Goal: Information Seeking & Learning: Learn about a topic

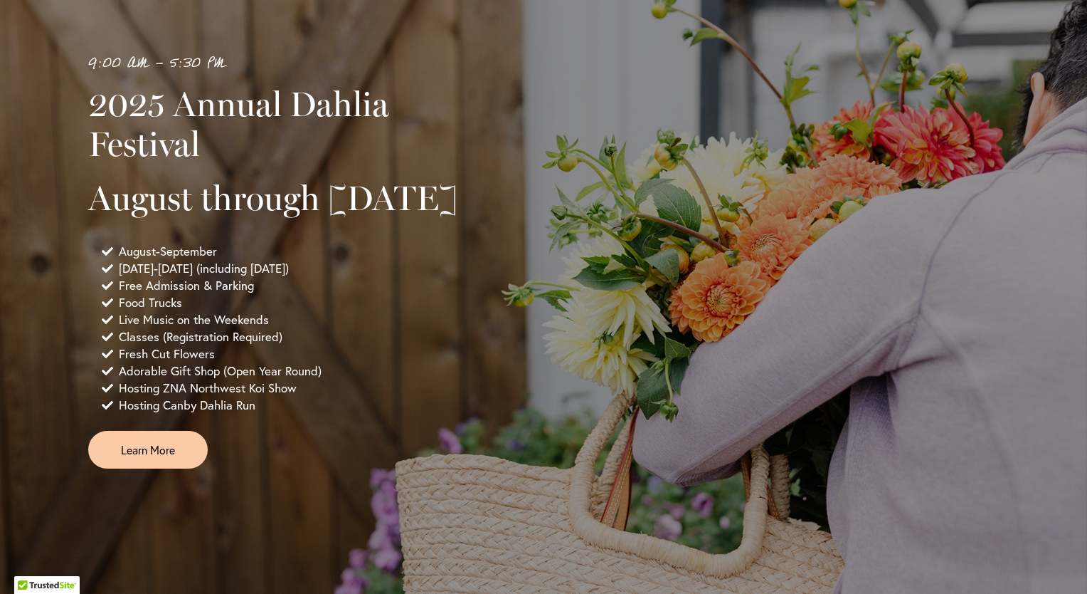
scroll to position [898, 0]
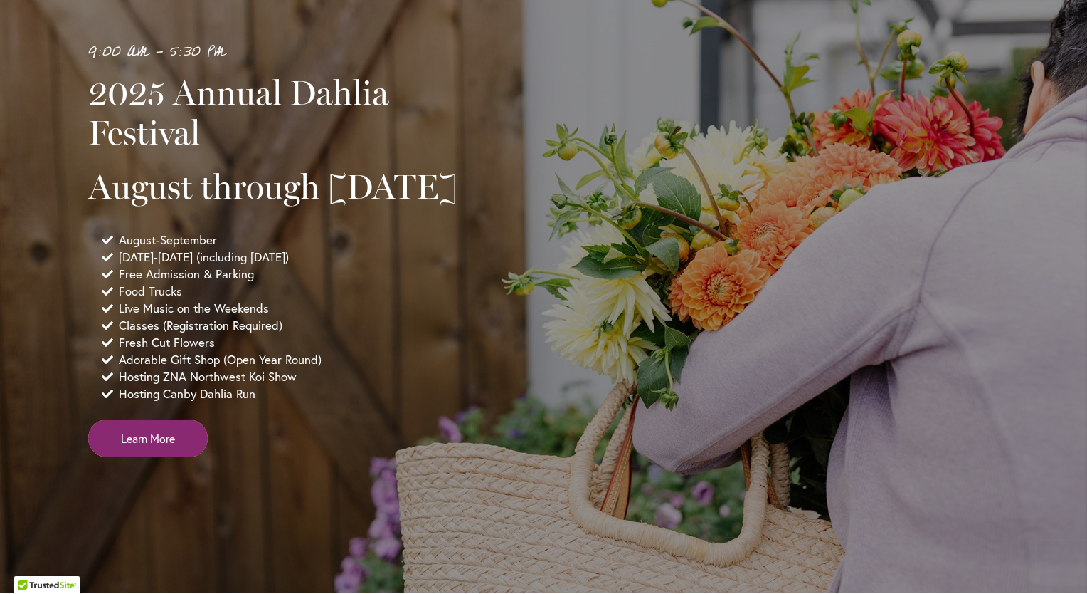
click at [147, 446] on span "Learn More" at bounding box center [148, 438] width 54 height 16
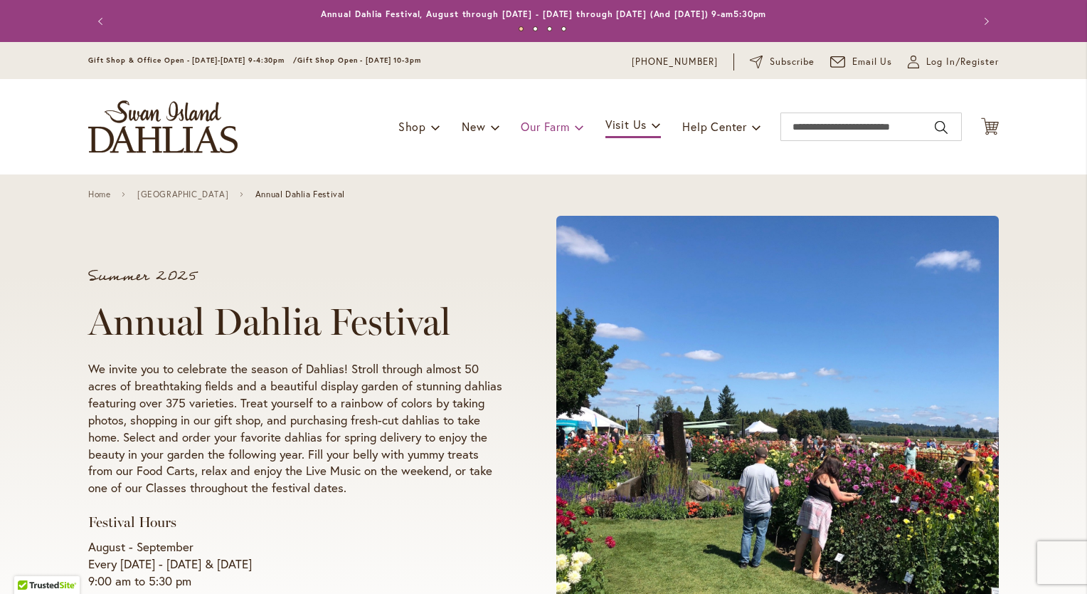
click at [549, 130] on span "Our Farm" at bounding box center [545, 126] width 48 height 15
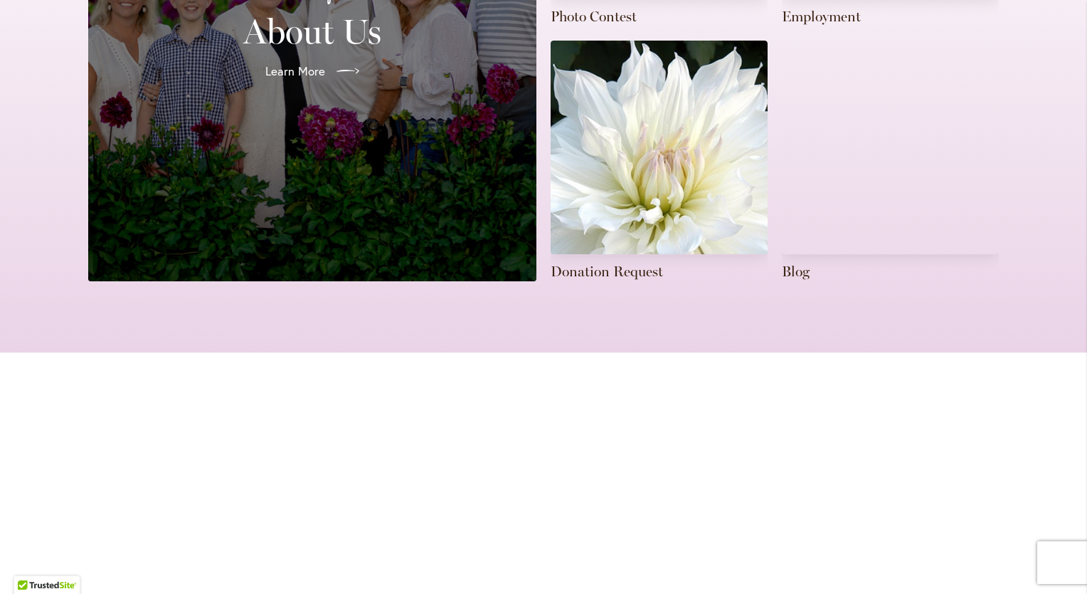
scroll to position [616, 0]
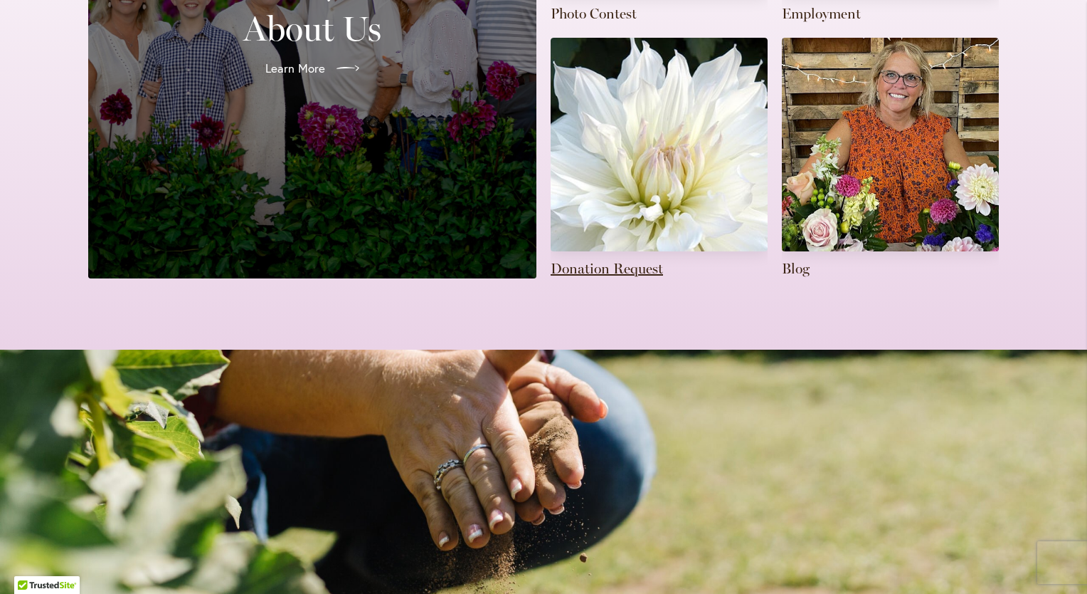
click at [673, 161] on link at bounding box center [659, 158] width 217 height 241
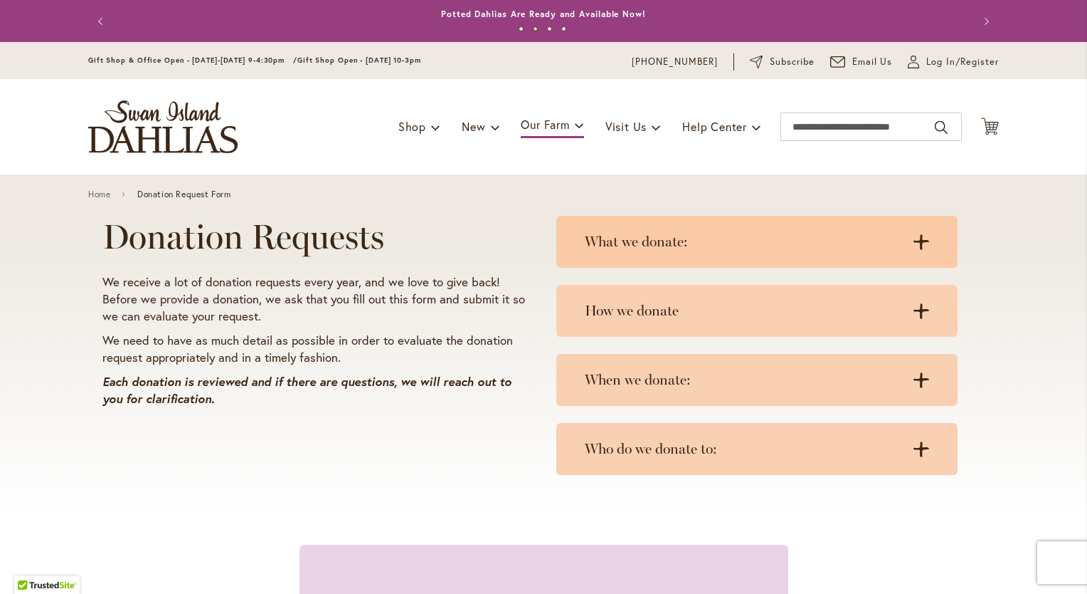
click at [918, 244] on icon ".cls-1 { fill: #3c2616; stroke-width: 0px; }" at bounding box center [922, 242] width 16 height 16
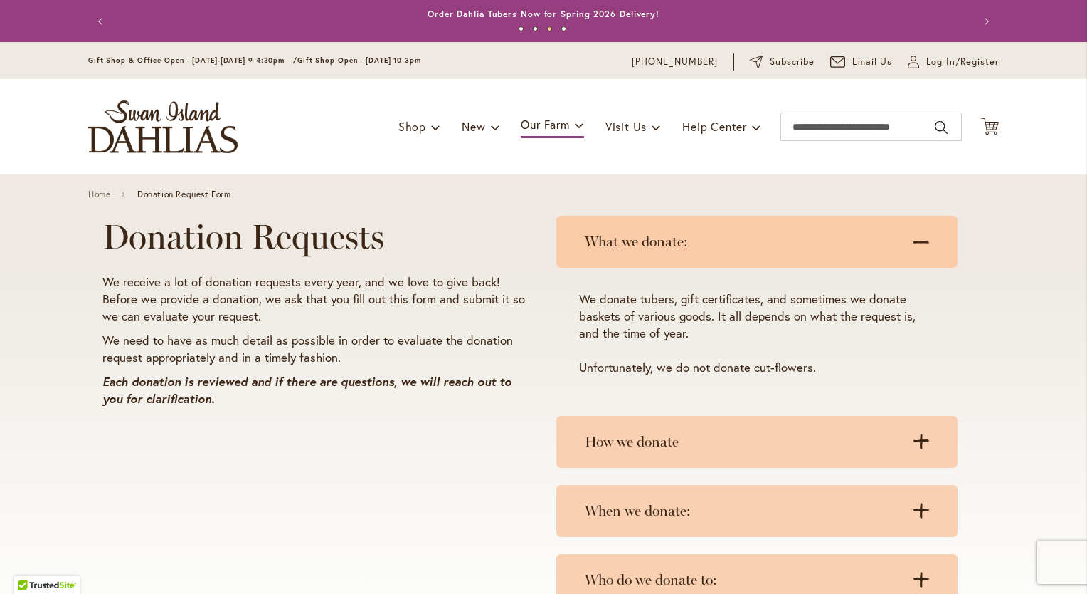
click at [914, 241] on icon at bounding box center [922, 242] width 16 height 3
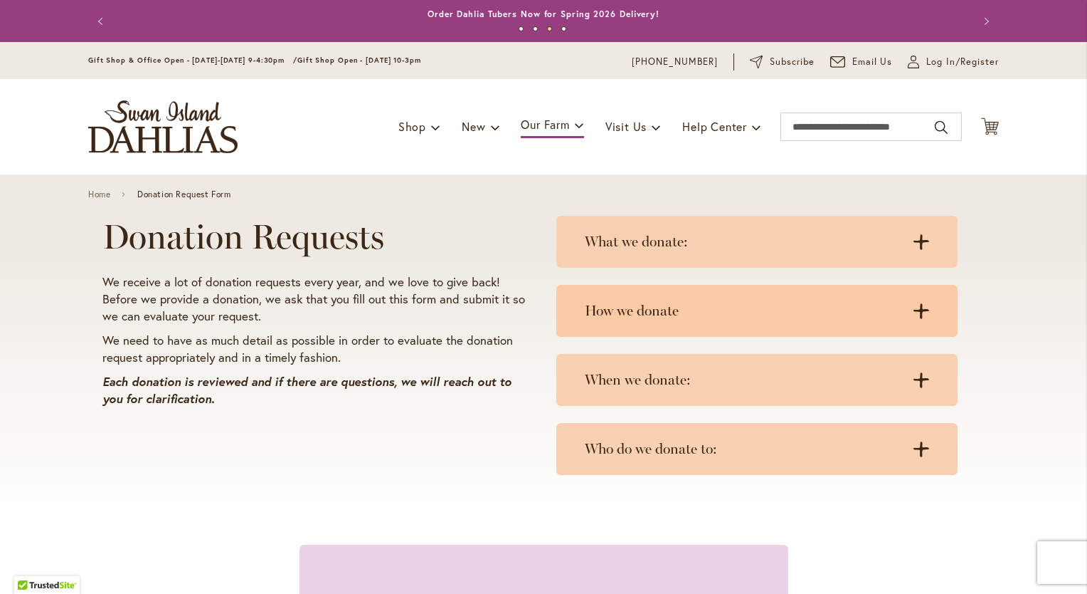
click at [924, 311] on div "How we donate .cls-1 { fill: #3c2616; stroke-width: 0px; } .cls-1 { fill: #3c26…" at bounding box center [757, 311] width 401 height 52
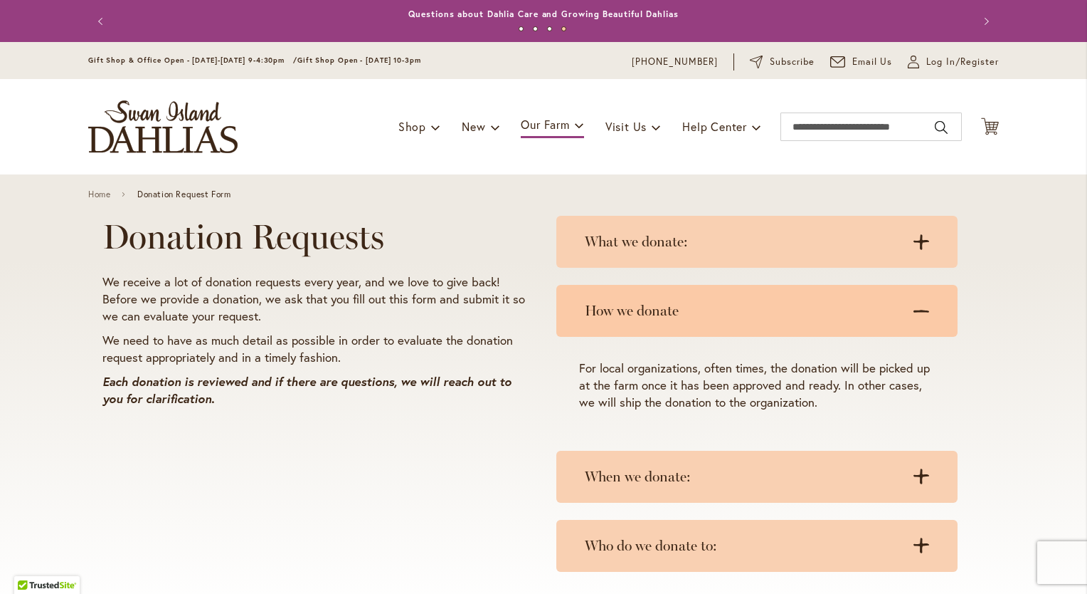
click at [914, 310] on icon at bounding box center [922, 311] width 16 height 3
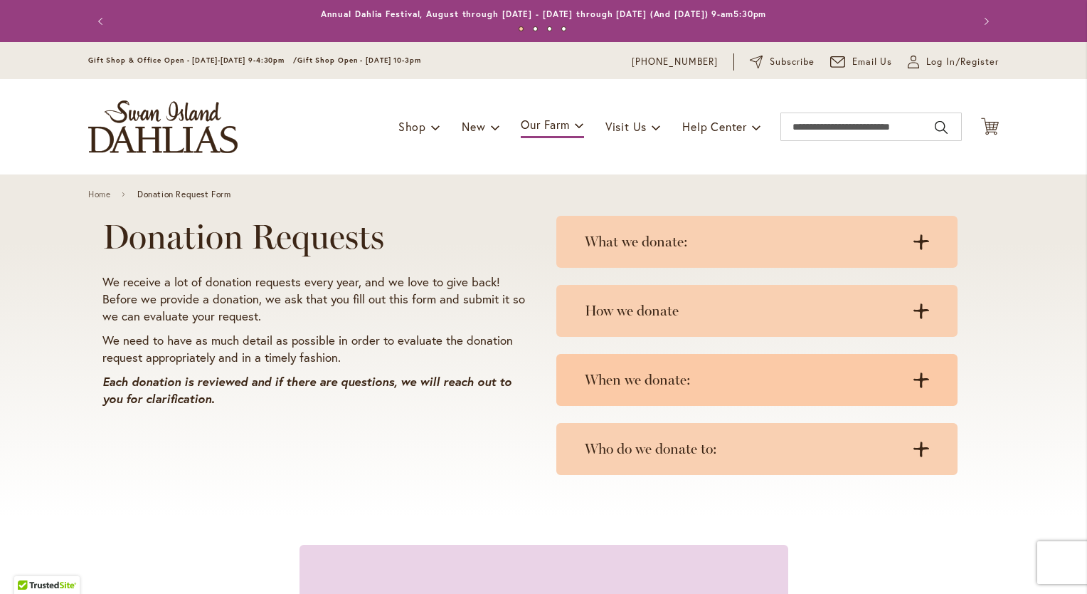
click at [914, 377] on icon ".cls-1 { fill: #3c2616; stroke-width: 0px; }" at bounding box center [922, 380] width 16 height 16
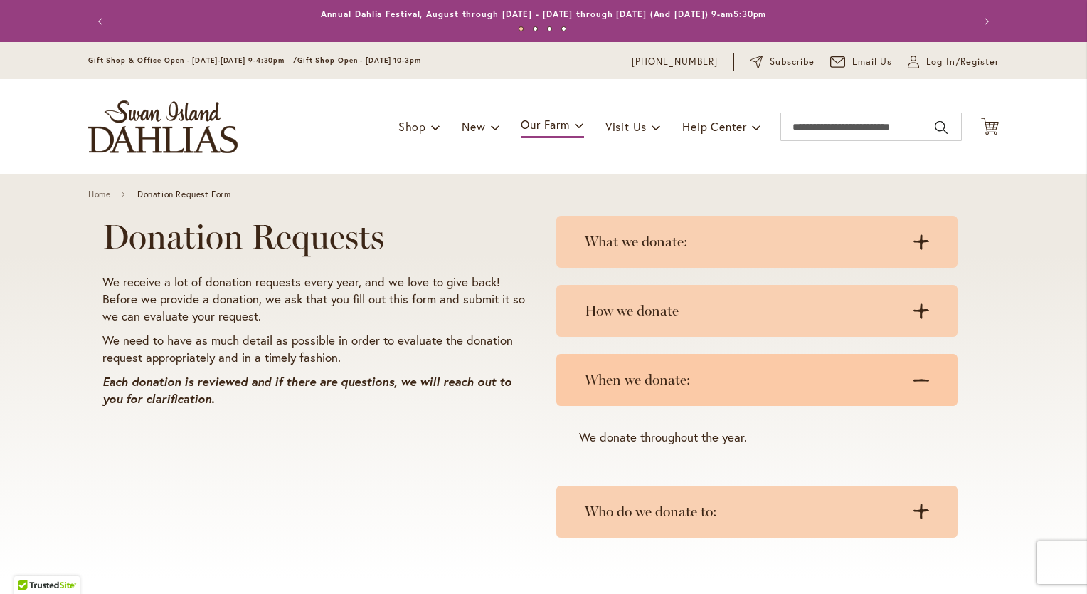
click at [914, 379] on icon at bounding box center [922, 380] width 16 height 3
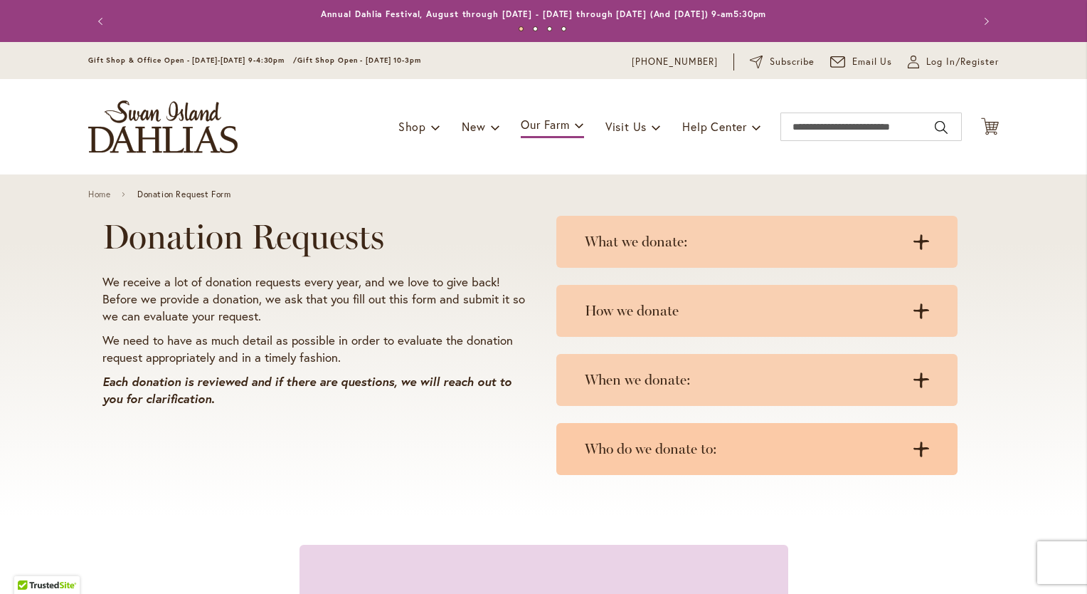
click at [920, 446] on icon at bounding box center [922, 448] width 16 height 15
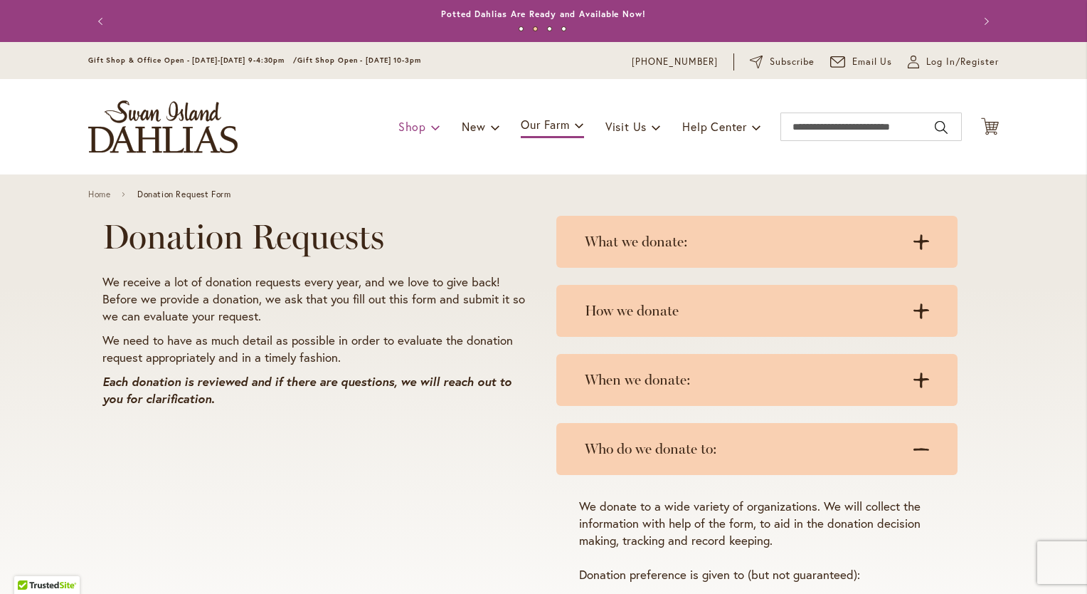
click at [410, 122] on span "Shop" at bounding box center [413, 126] width 28 height 15
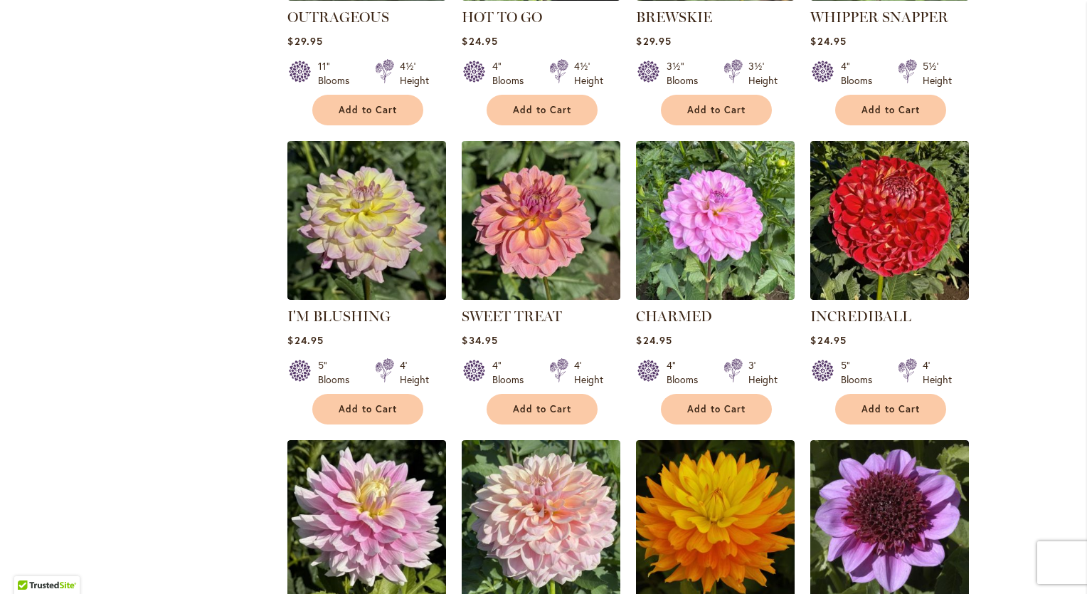
scroll to position [725, 0]
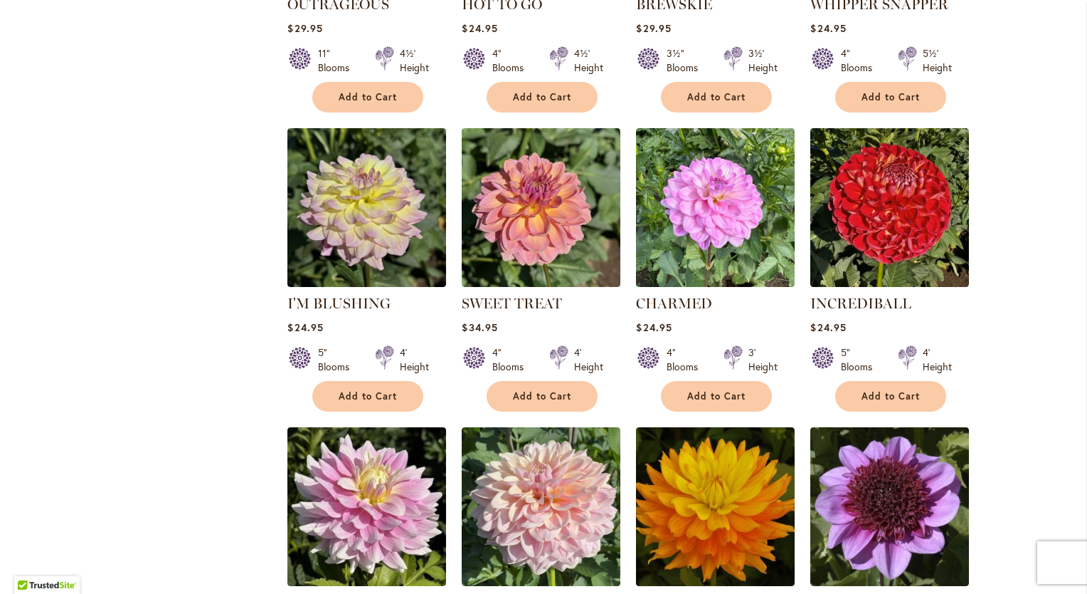
click at [124, 460] on div "Filter by: Filter By: Category All Dahlias 414 items Best Sellers 32 items New …" at bounding box center [543, 140] width 911 height 1315
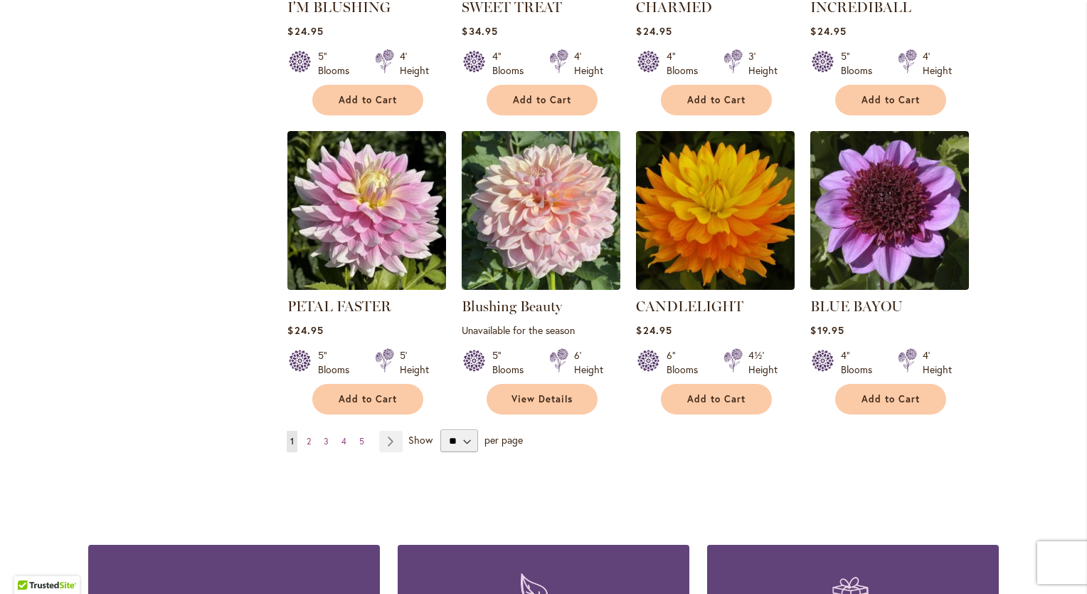
scroll to position [1023, 0]
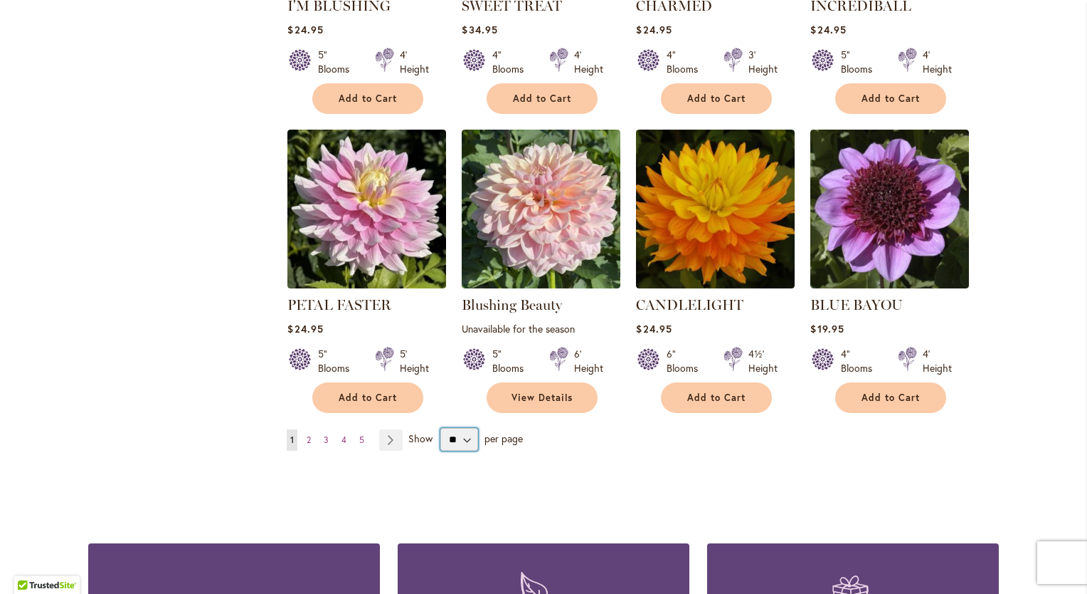
click at [449, 441] on select "** ** ** **" at bounding box center [460, 439] width 38 height 23
select select "**"
click at [441, 428] on select "** ** ** **" at bounding box center [460, 439] width 38 height 23
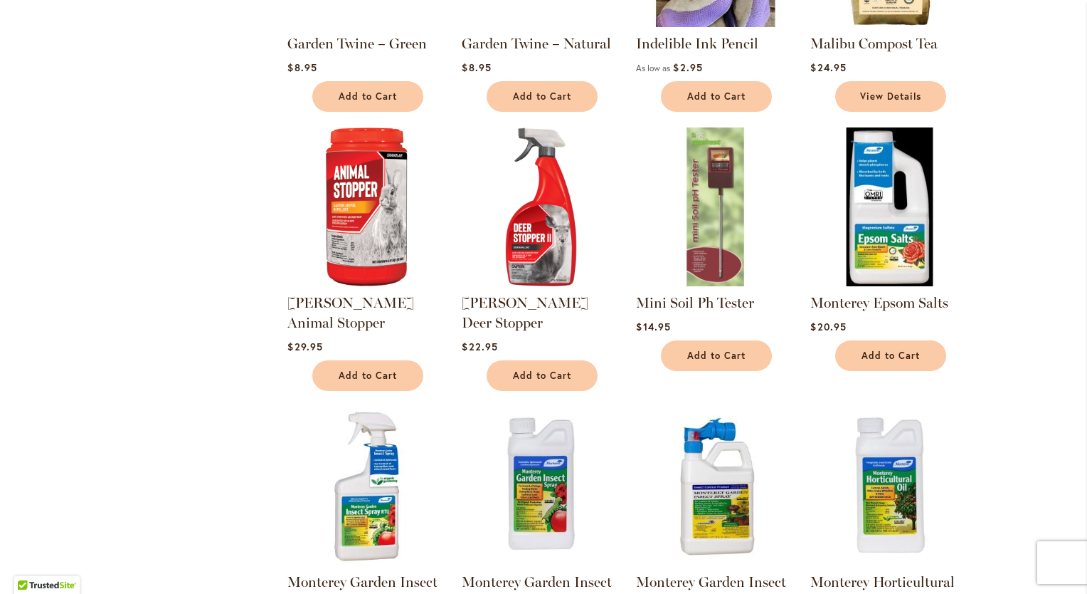
scroll to position [2721, 0]
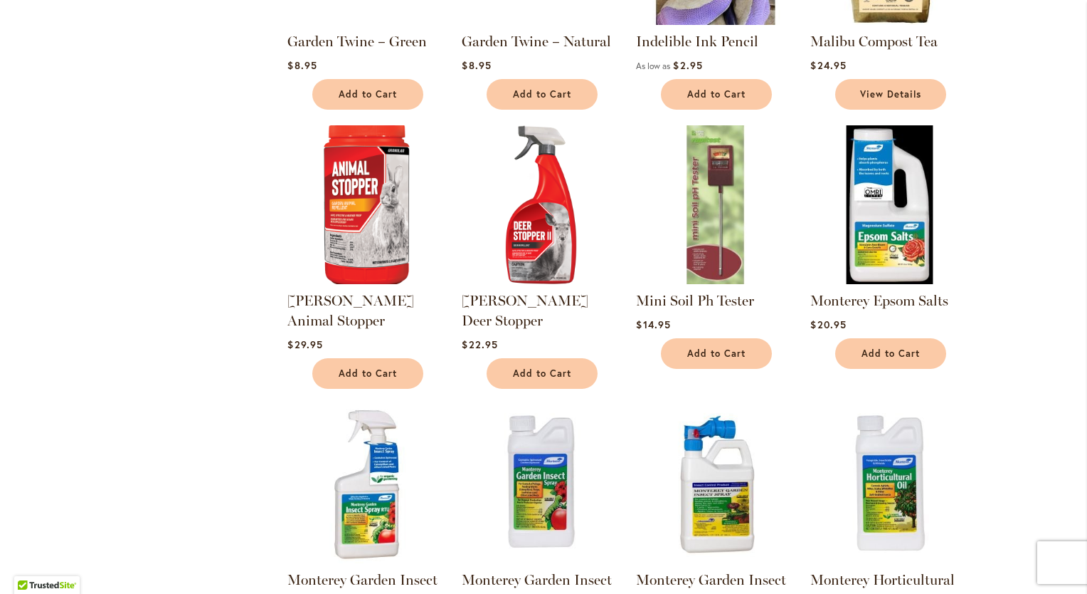
click at [350, 216] on img at bounding box center [367, 204] width 167 height 167
click at [356, 204] on img at bounding box center [367, 204] width 167 height 167
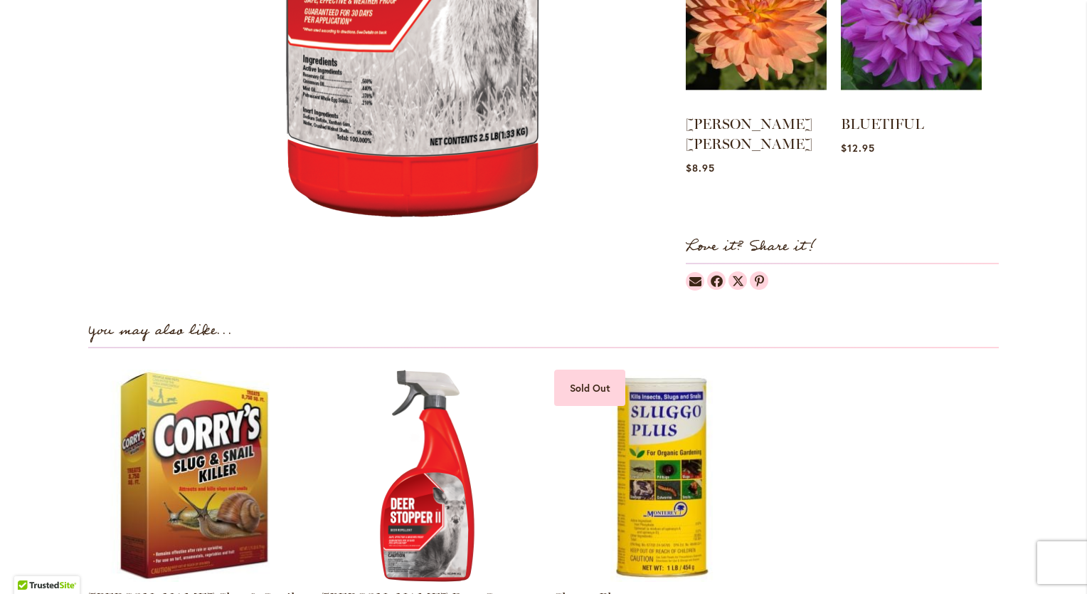
scroll to position [1146, 0]
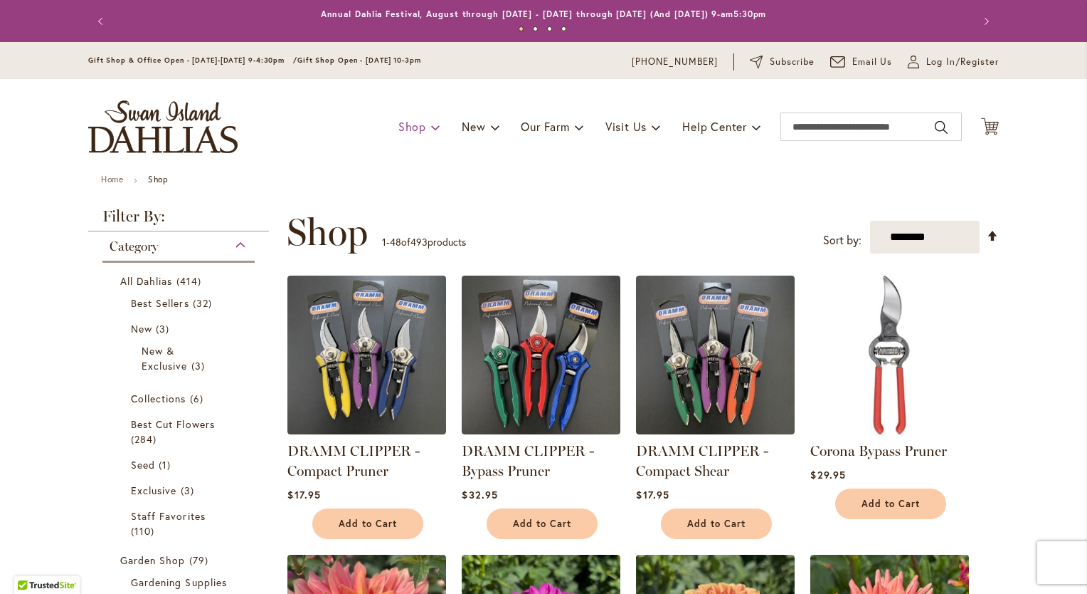
click at [407, 131] on span "Shop" at bounding box center [413, 126] width 28 height 15
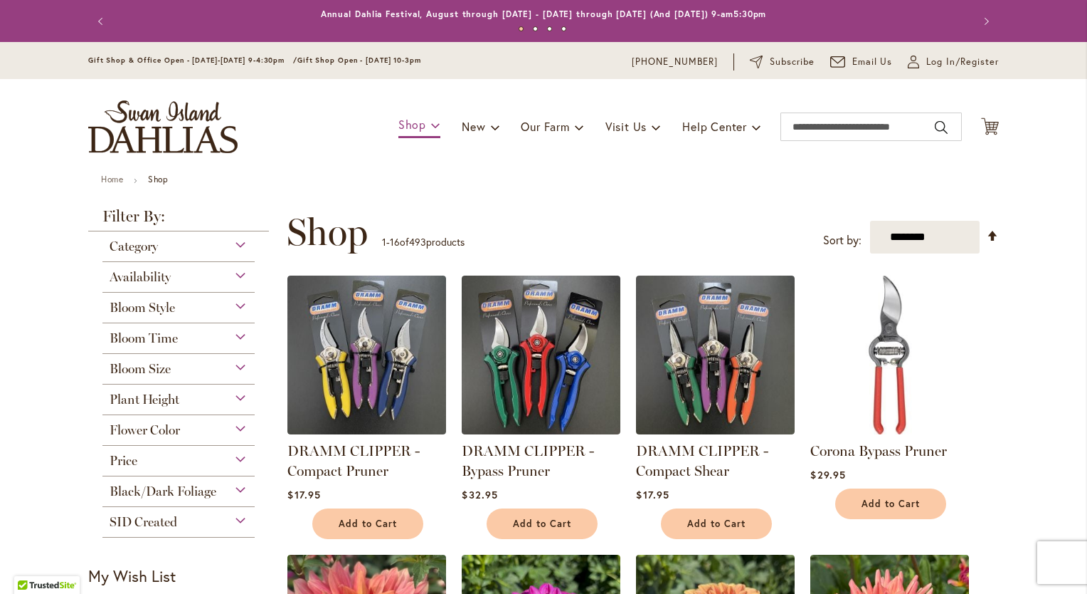
click at [400, 127] on span "Shop" at bounding box center [413, 124] width 28 height 15
click at [462, 125] on span "New" at bounding box center [473, 126] width 23 height 15
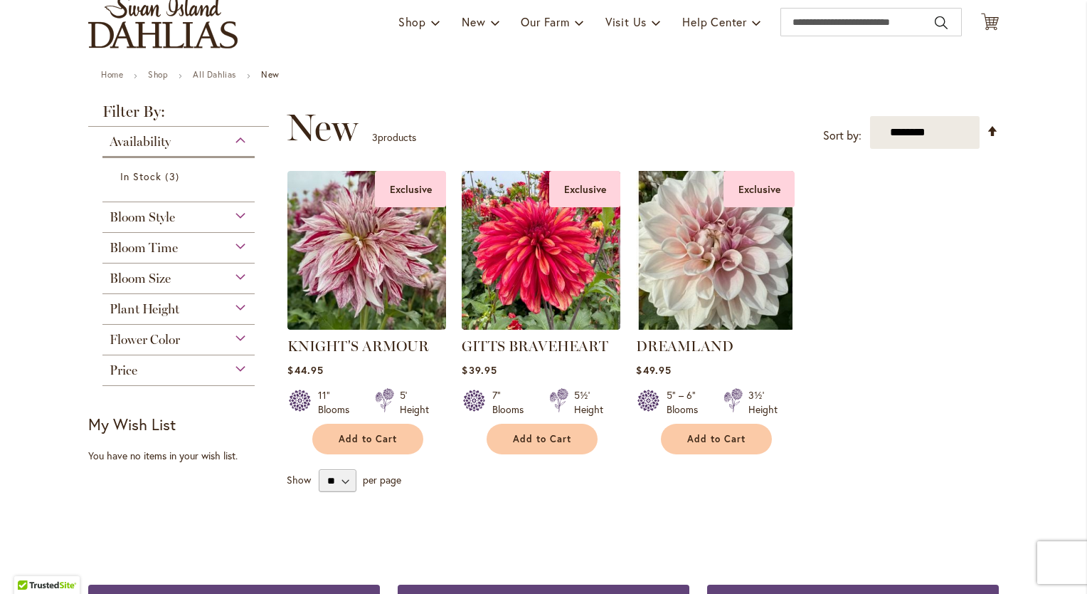
scroll to position [105, 0]
click at [232, 338] on div "Flower Color" at bounding box center [178, 335] width 152 height 23
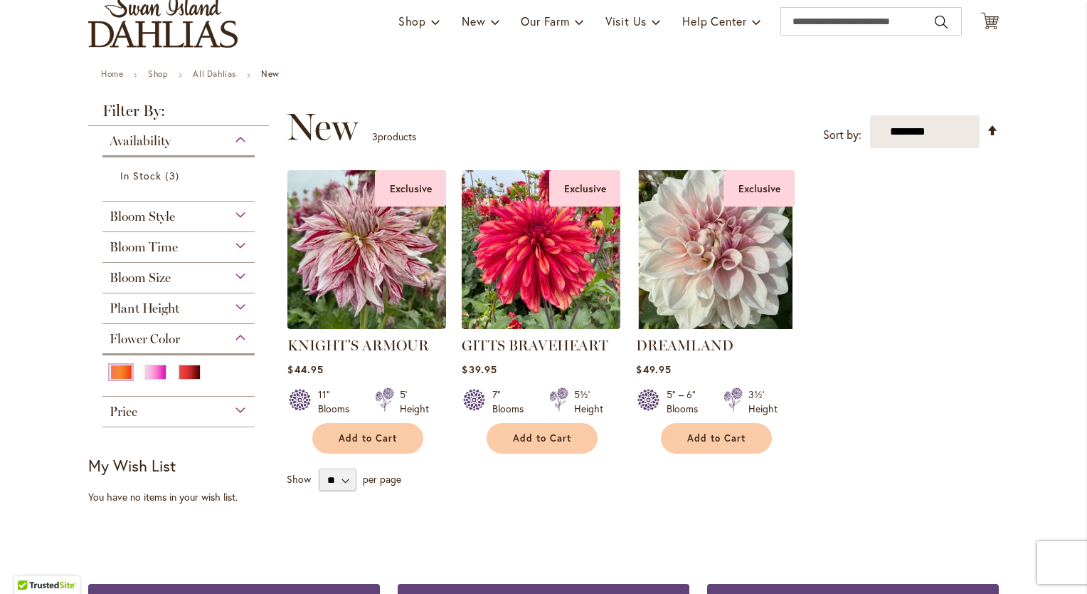
click at [110, 370] on div "Orange/Peach" at bounding box center [121, 371] width 23 height 15
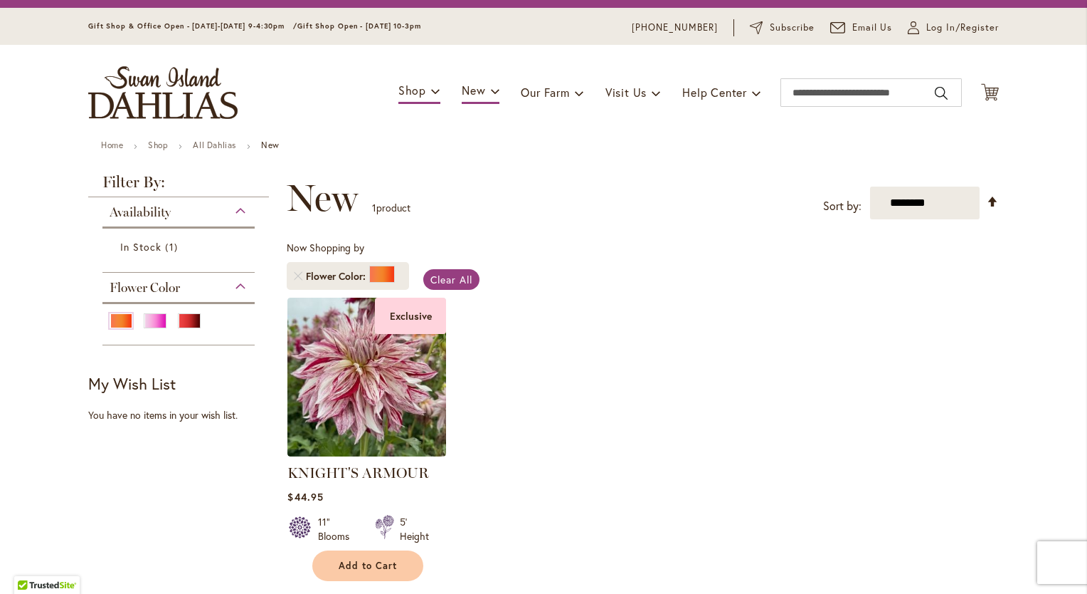
scroll to position [27, 0]
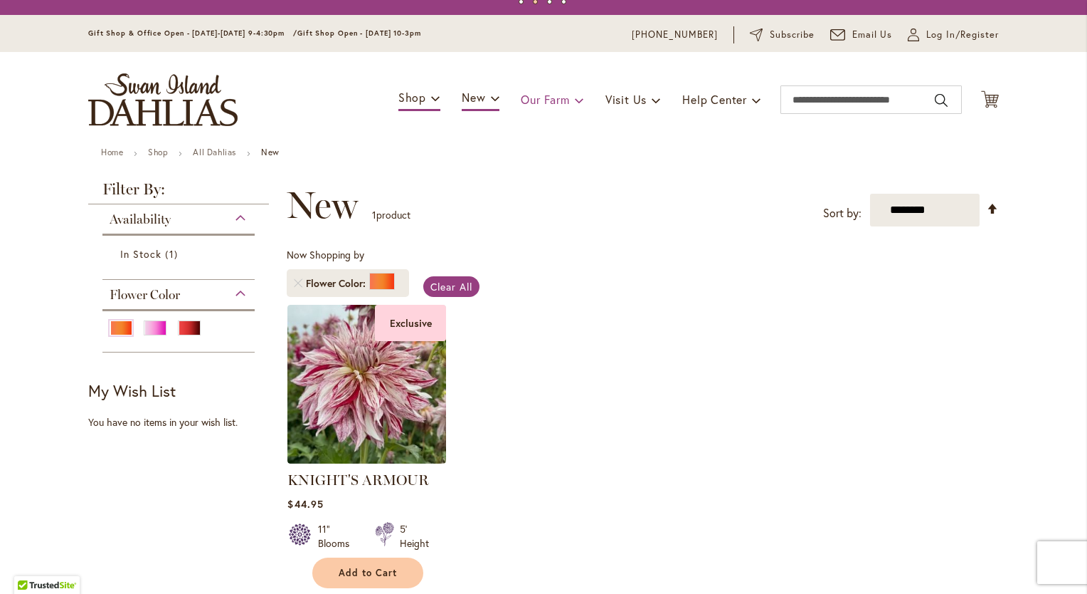
click at [544, 102] on span "Our Farm" at bounding box center [545, 99] width 48 height 15
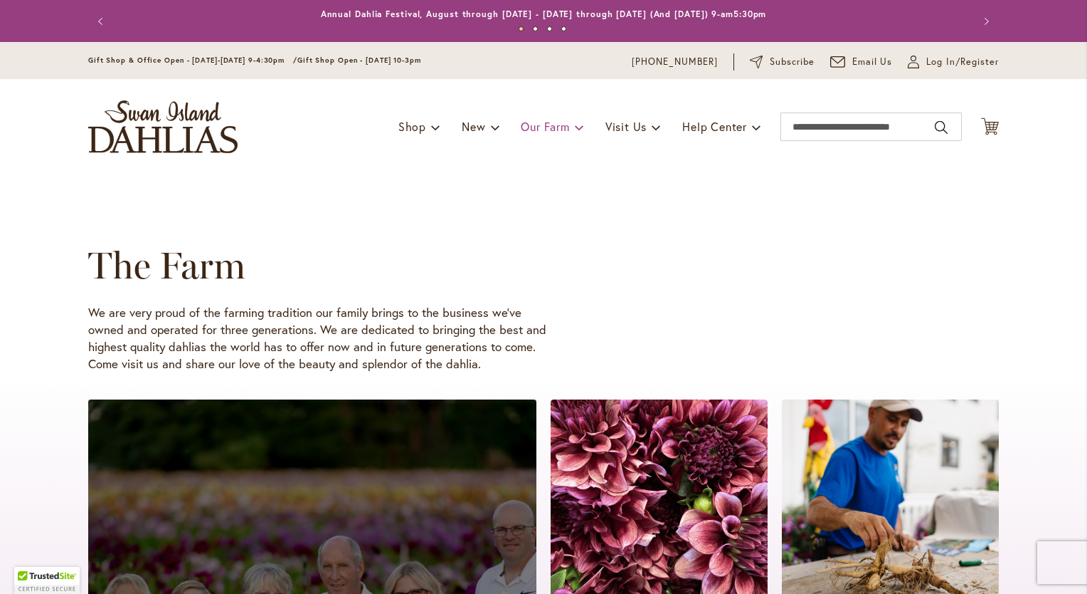
click at [554, 127] on span "Our Farm" at bounding box center [545, 126] width 48 height 15
click at [549, 125] on span "Our Farm" at bounding box center [545, 126] width 48 height 15
click at [561, 216] on div "The Farm We are very proud of the farming tradition our family brings to the bu…" at bounding box center [543, 279] width 1087 height 211
click at [540, 132] on span "Our Farm" at bounding box center [545, 126] width 48 height 15
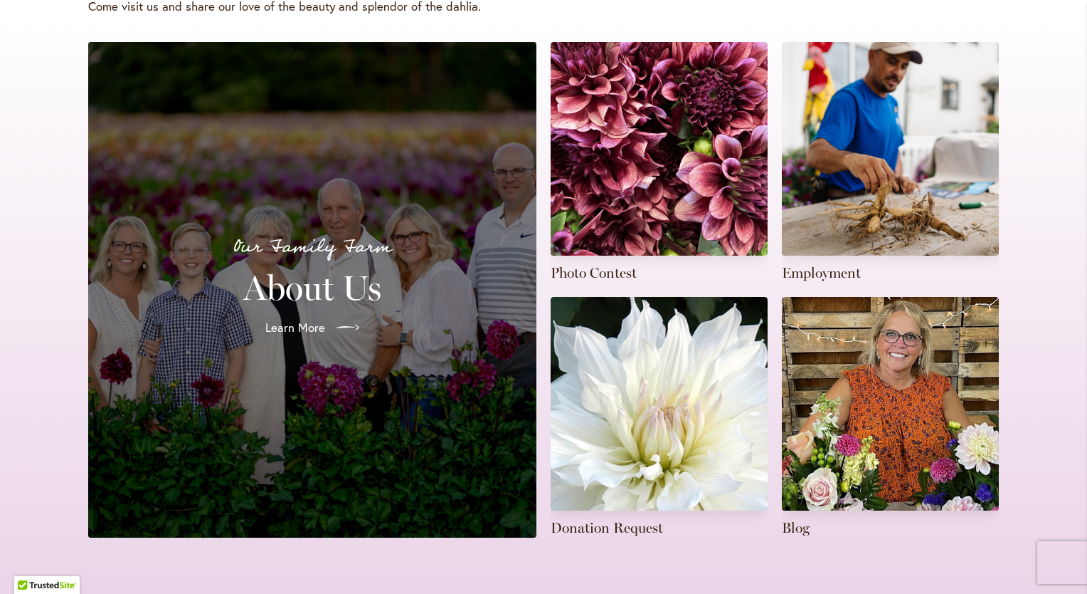
scroll to position [359, 0]
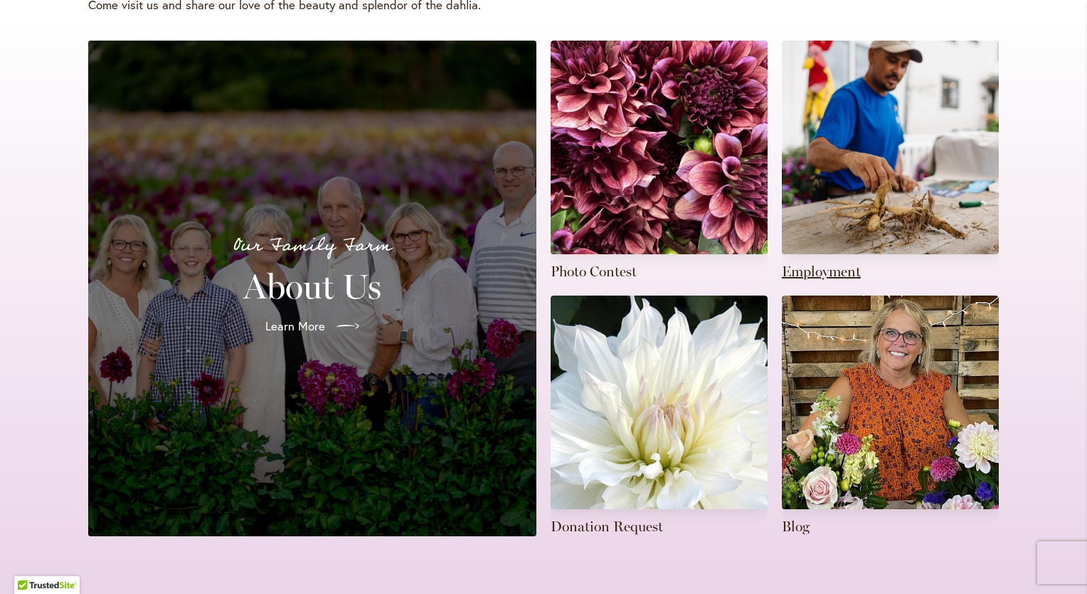
click at [868, 164] on link at bounding box center [890, 161] width 217 height 241
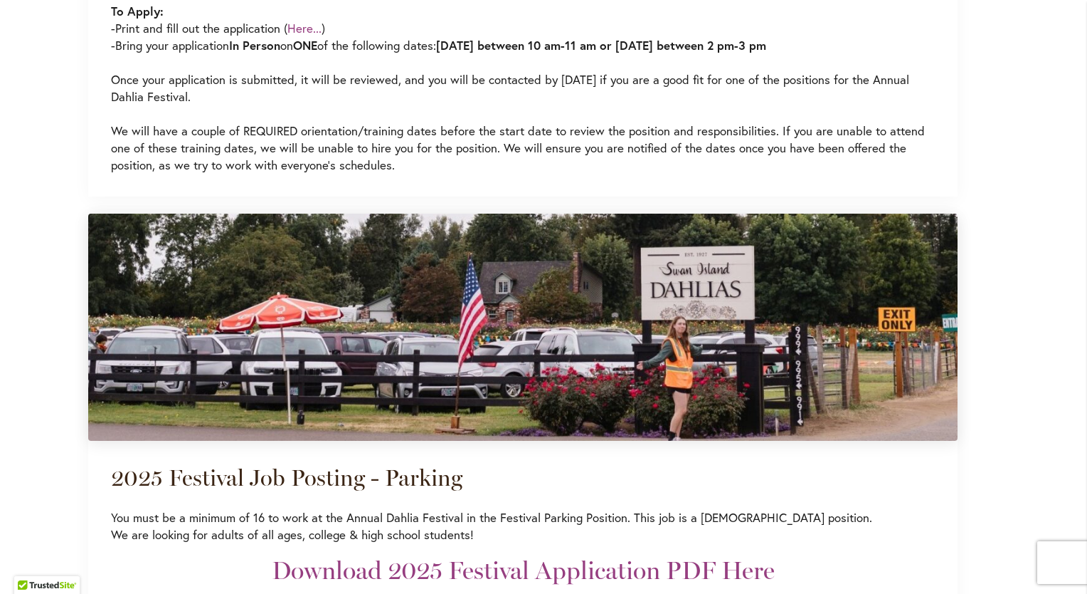
scroll to position [2485, 0]
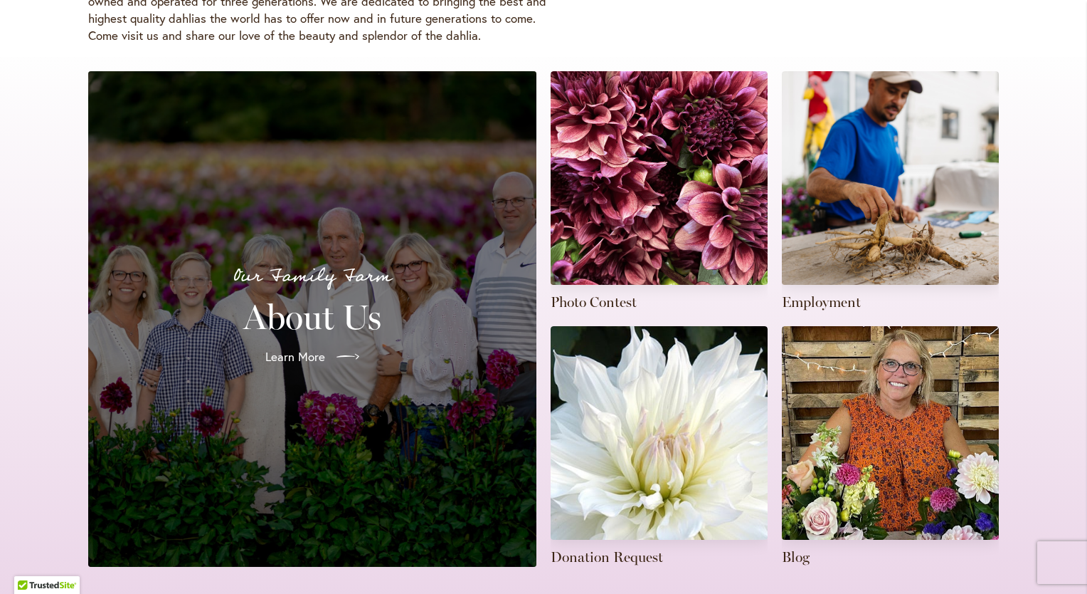
scroll to position [336, 0]
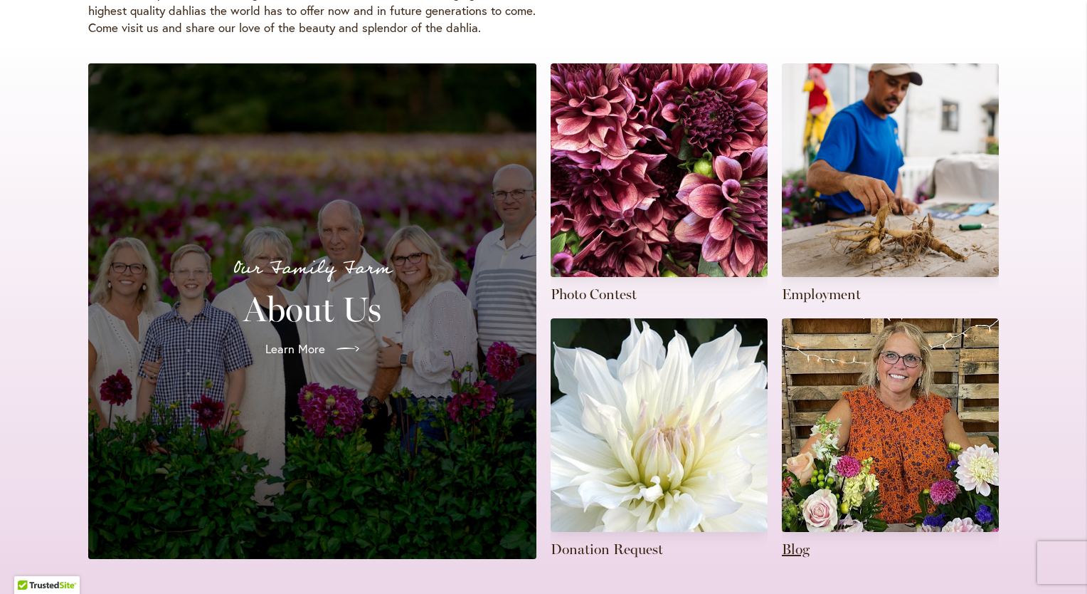
click at [894, 433] on link at bounding box center [890, 438] width 217 height 241
click at [897, 418] on link at bounding box center [890, 438] width 217 height 241
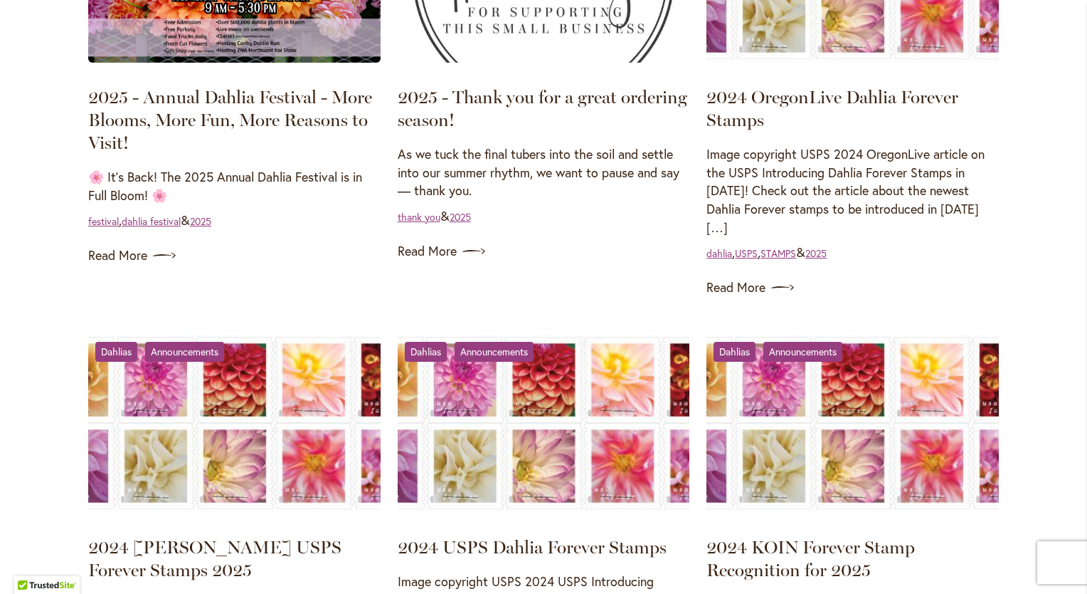
scroll to position [840, 0]
